Goal: Navigation & Orientation: Find specific page/section

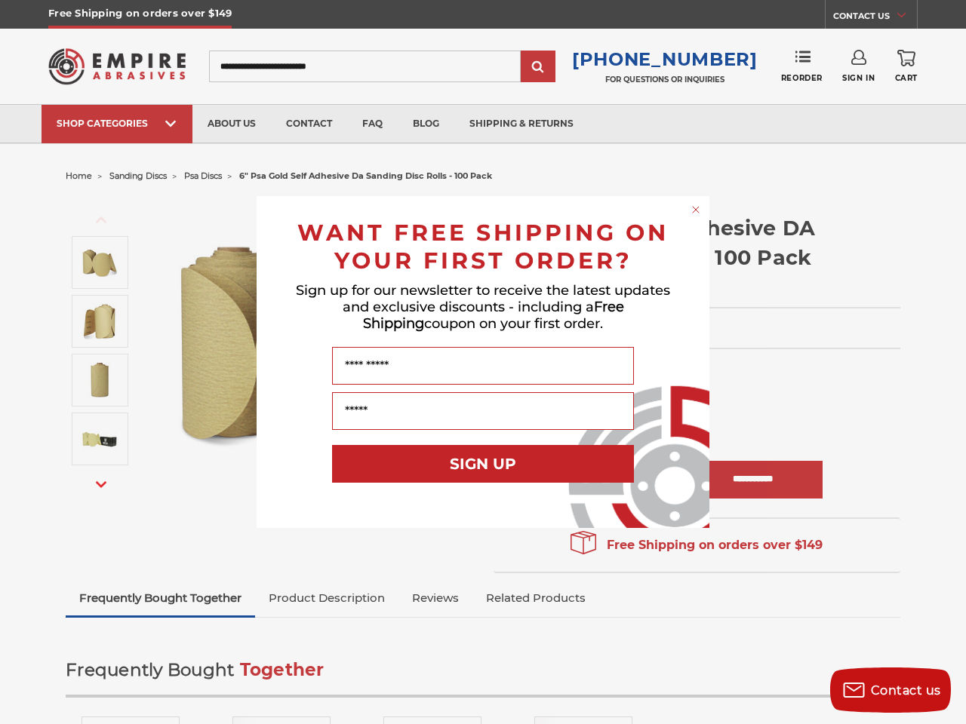
click at [483, 362] on input "Name" at bounding box center [483, 366] width 302 height 38
click at [696, 210] on icon "Close dialog" at bounding box center [696, 210] width 6 height 6
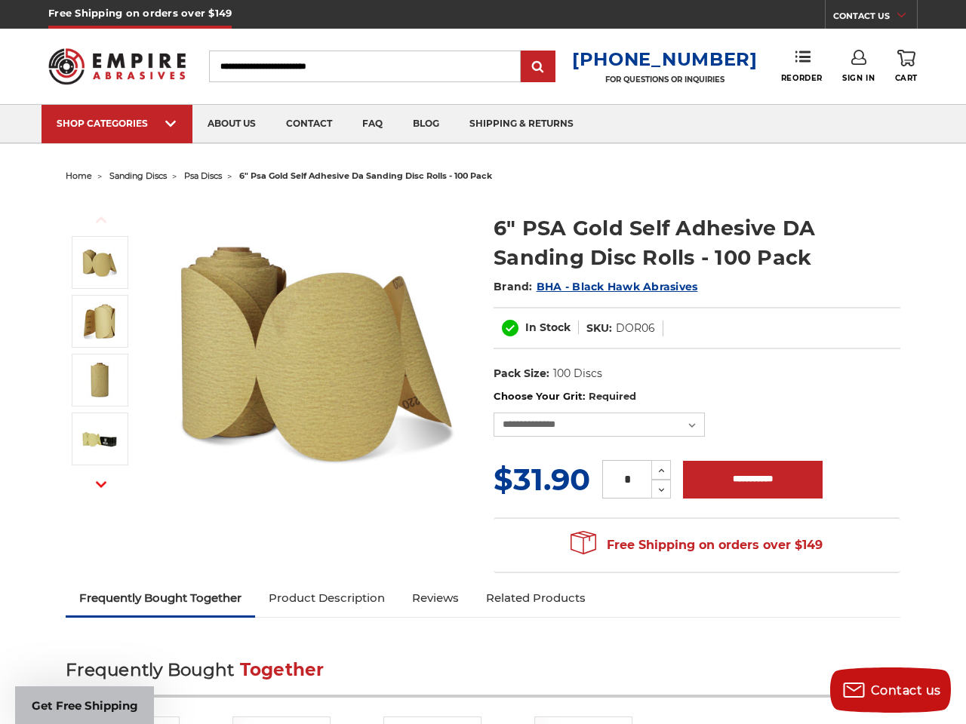
click at [483, 478] on button "SIGN UP" at bounding box center [483, 497] width 302 height 38
click at [890, 691] on span "Contact us" at bounding box center [906, 691] width 70 height 14
